Goal: Task Accomplishment & Management: Manage account settings

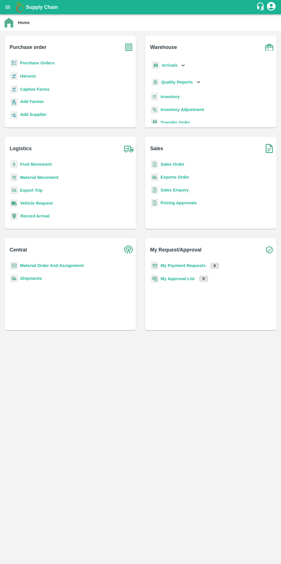
click at [41, 63] on b "Purchase Orders" at bounding box center [37, 63] width 34 height 5
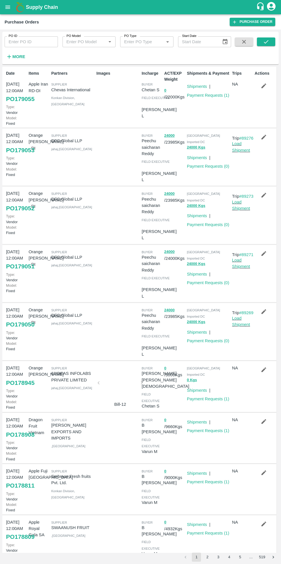
click at [32, 44] on input "PO ID" at bounding box center [31, 41] width 53 height 11
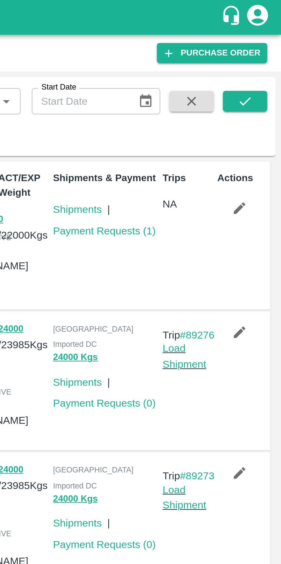
type input "174712"
click at [267, 43] on icon "submit" at bounding box center [266, 42] width 6 height 6
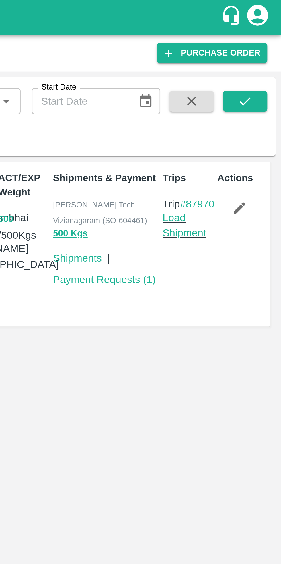
click at [265, 86] on icon "button" at bounding box center [263, 86] width 6 height 6
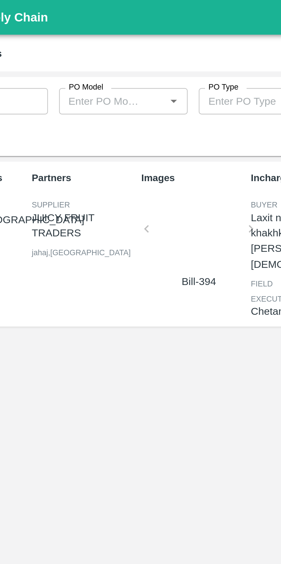
click at [123, 98] on div at bounding box center [120, 96] width 38 height 30
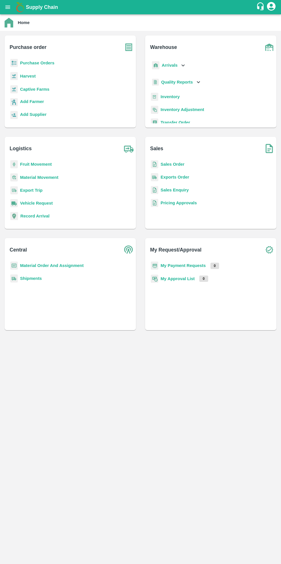
click at [42, 61] on b "Purchase Orders" at bounding box center [37, 63] width 34 height 5
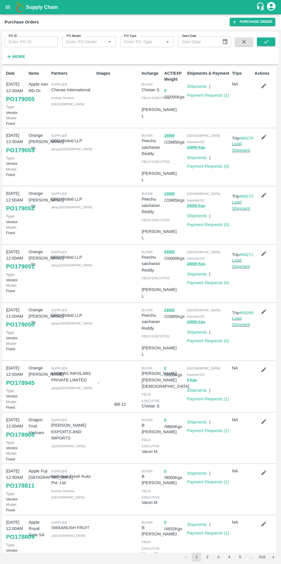
click at [35, 41] on input "PO ID" at bounding box center [31, 41] width 53 height 11
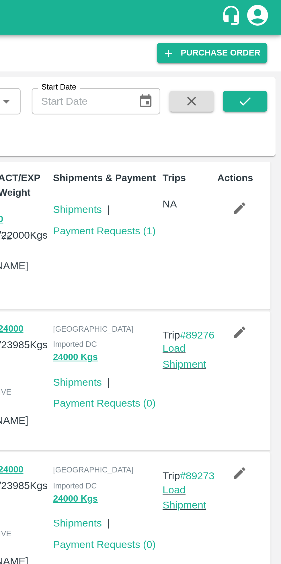
type input "174712"
click at [265, 43] on icon "submit" at bounding box center [265, 41] width 5 height 3
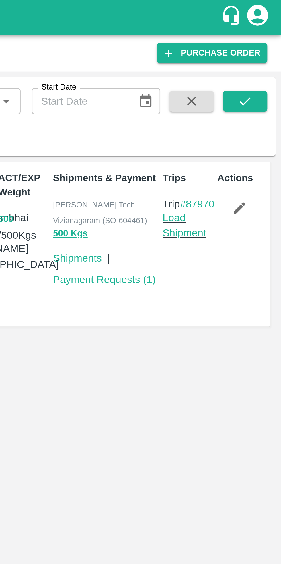
click at [265, 88] on icon "button" at bounding box center [263, 86] width 6 height 6
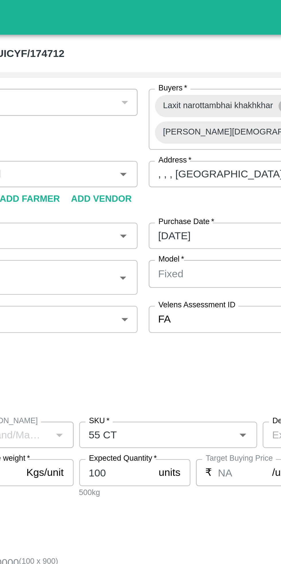
click at [178, 66] on input ", , , [GEOGRAPHIC_DATA]" at bounding box center [203, 71] width 128 height 11
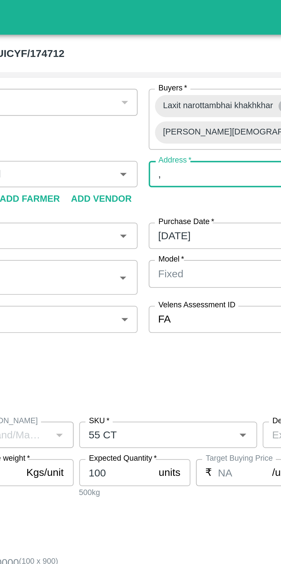
type input ","
type input "V"
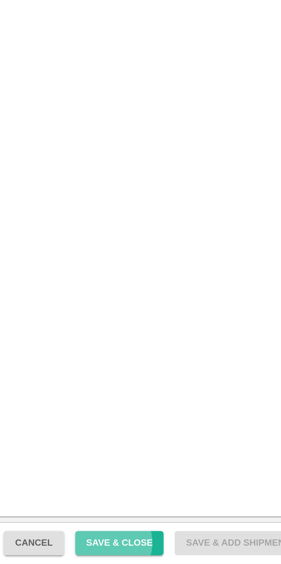
type input "Navi [GEOGRAPHIC_DATA] vashi [GEOGRAPHIC_DATA]"
click at [209, 521] on button "Save & Close" at bounding box center [200, 556] width 37 height 10
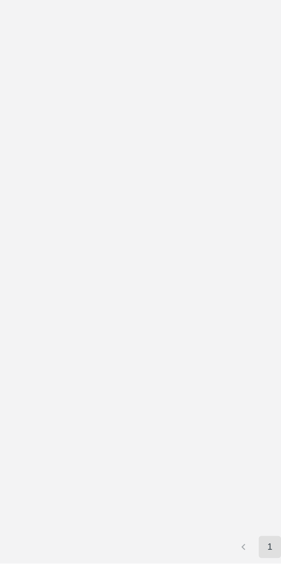
type input "174712"
